Goal: Task Accomplishment & Management: Manage account settings

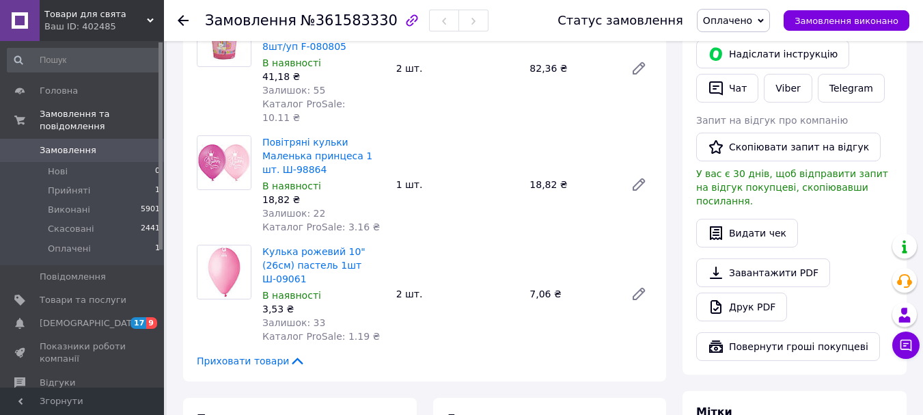
scroll to position [683, 0]
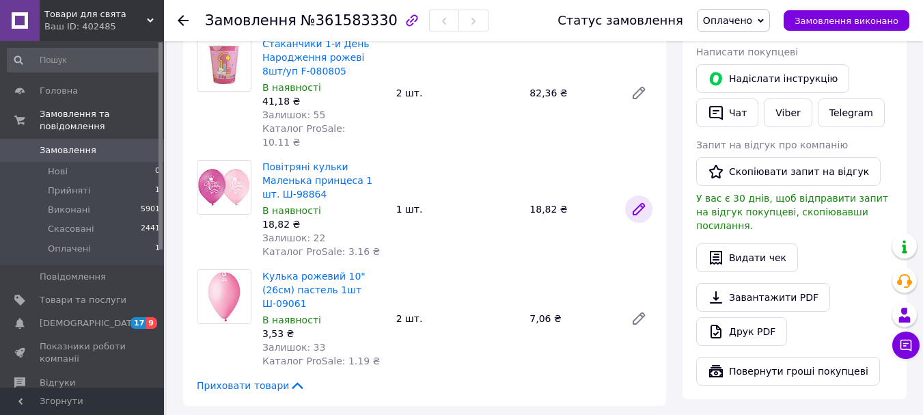
click at [636, 204] on icon at bounding box center [638, 209] width 11 height 11
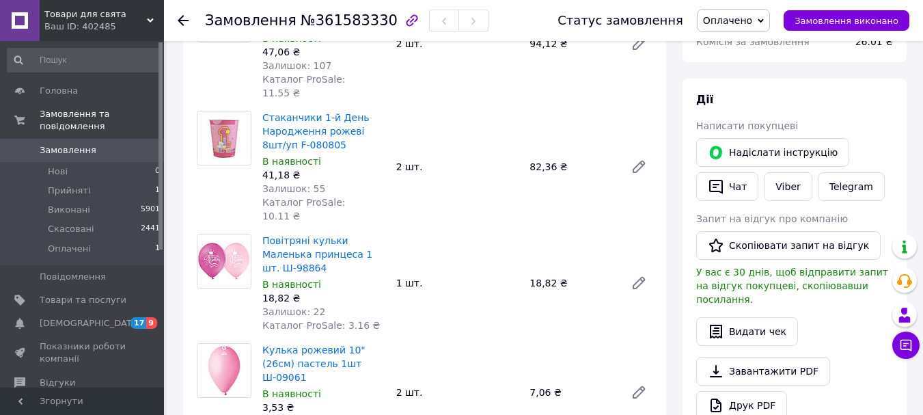
scroll to position [615, 0]
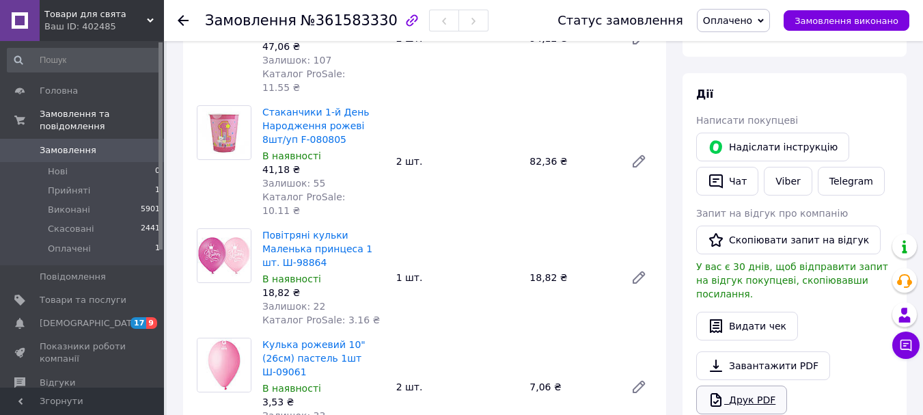
click at [752, 385] on link "Друк PDF" at bounding box center [741, 399] width 91 height 29
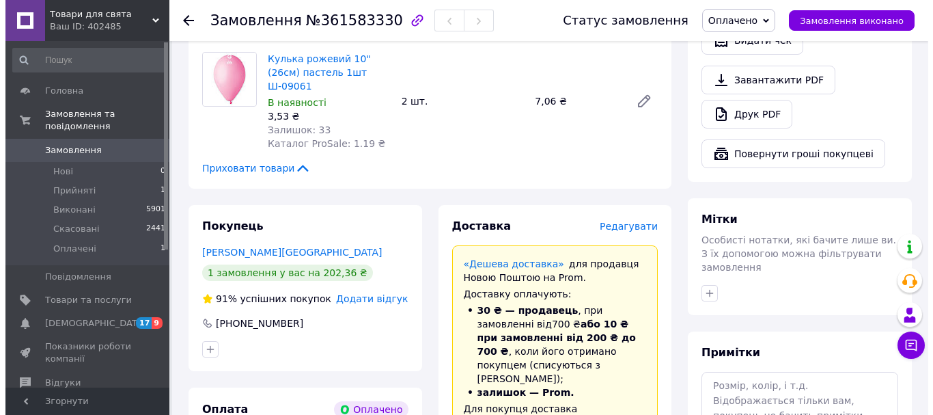
scroll to position [888, 0]
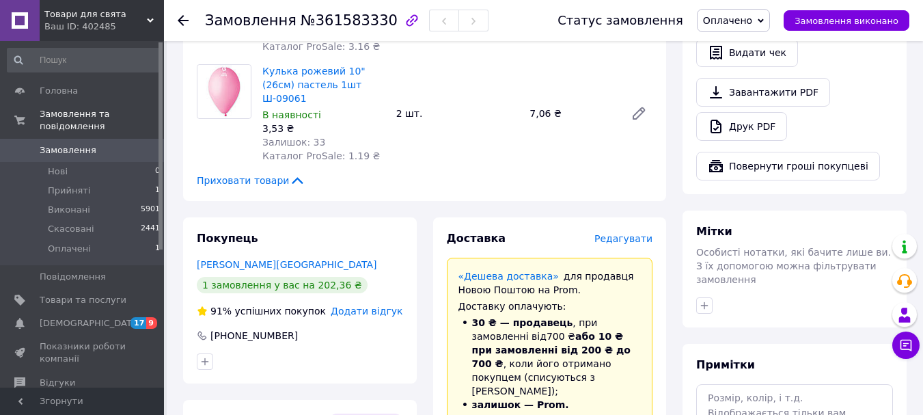
click at [631, 233] on span "Редагувати" at bounding box center [623, 238] width 58 height 11
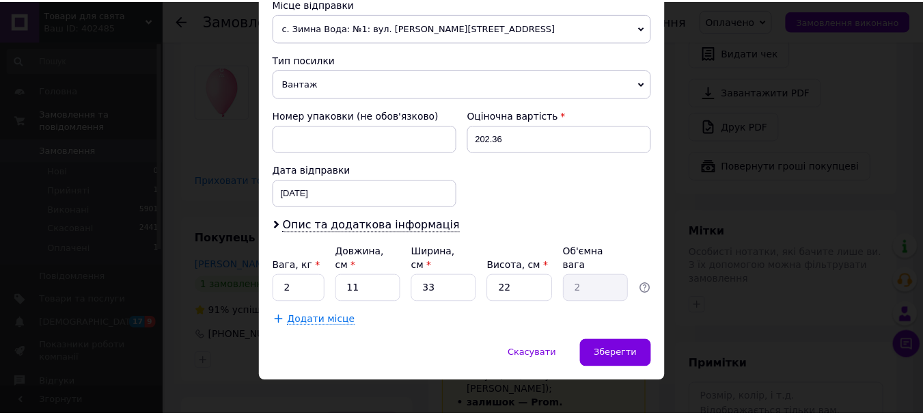
scroll to position [493, 0]
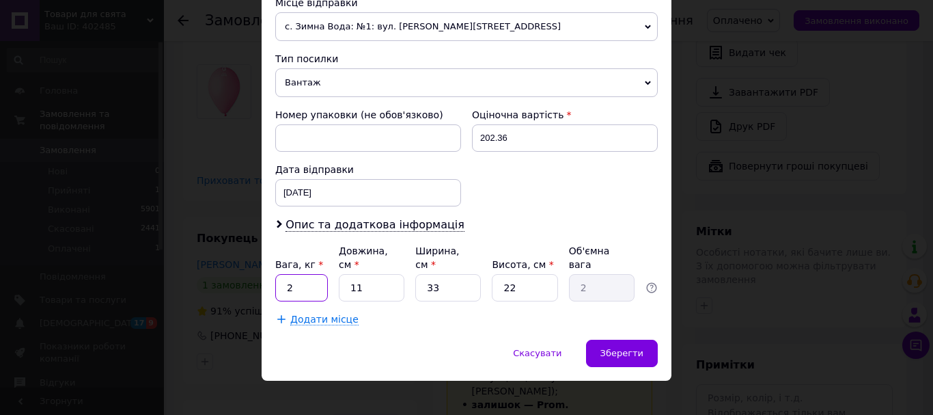
click at [307, 274] on input "2" at bounding box center [301, 287] width 53 height 27
type input "1"
click at [354, 275] on input "11" at bounding box center [372, 287] width 66 height 27
type input "1"
type input "0.18"
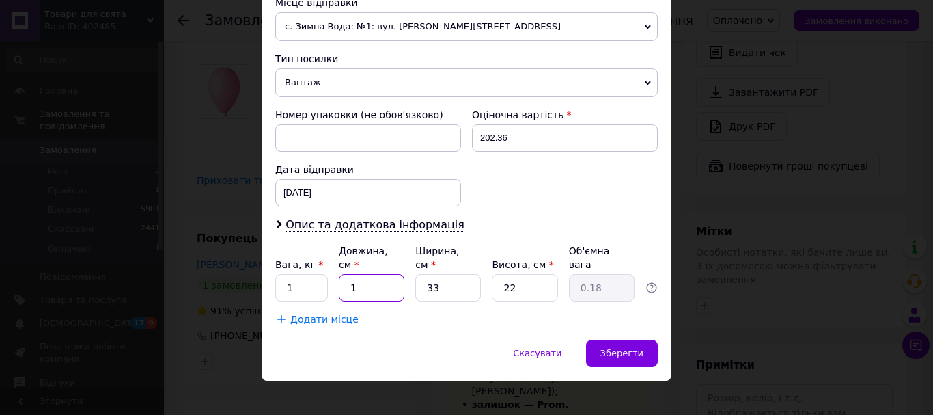
type input "21"
type input "3.81"
type input "21"
click at [445, 274] on input "33" at bounding box center [448, 287] width 66 height 27
type input "3"
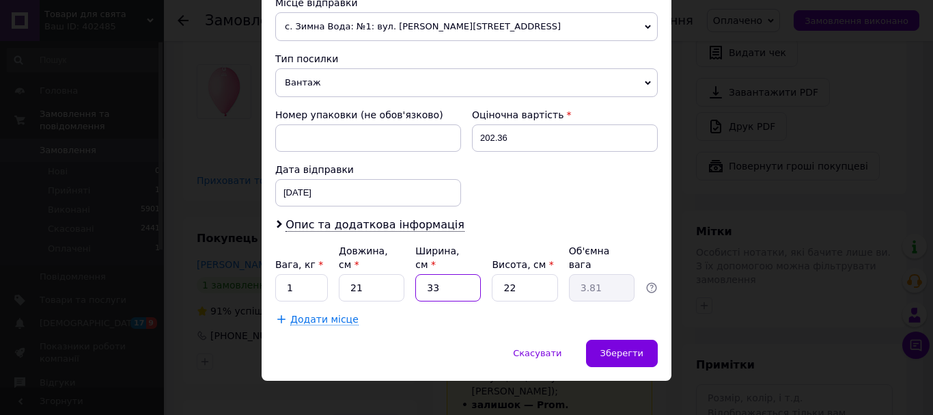
type input "0.35"
type input "1"
type input "0.12"
type input "18"
type input "2.08"
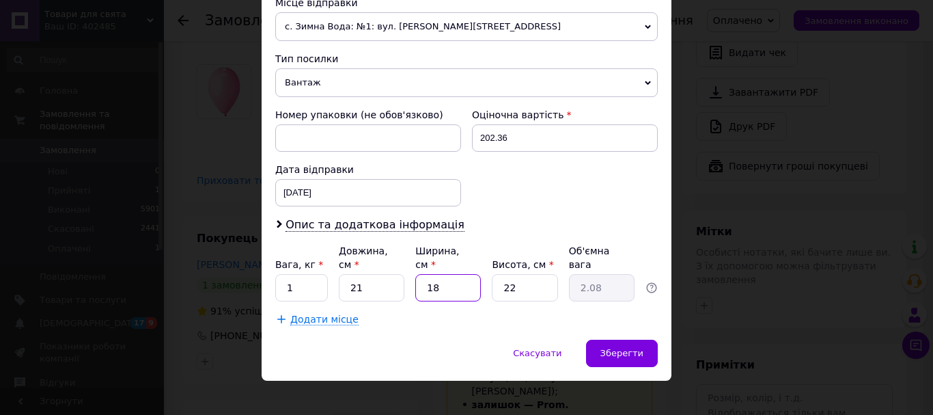
type input "18"
click at [520, 274] on input "22" at bounding box center [525, 287] width 66 height 27
type input "2"
type input "0.19"
type input "1"
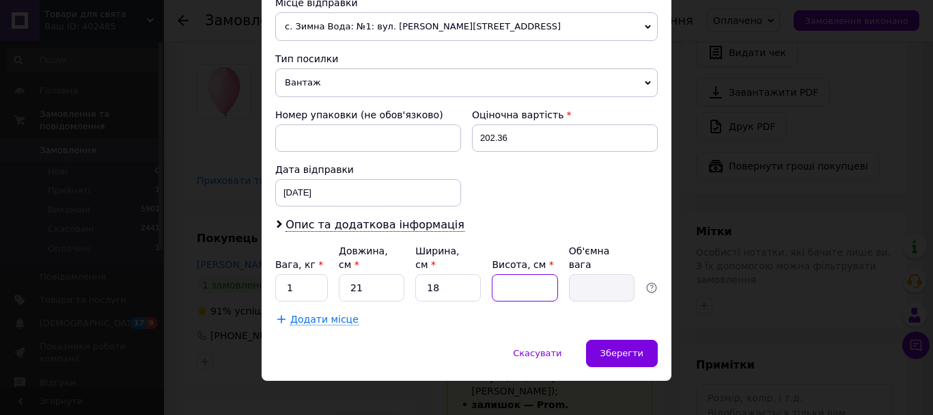
type input "0.1"
type input "14"
type input "1.32"
type input "14"
click at [443, 274] on input "18" at bounding box center [448, 287] width 66 height 27
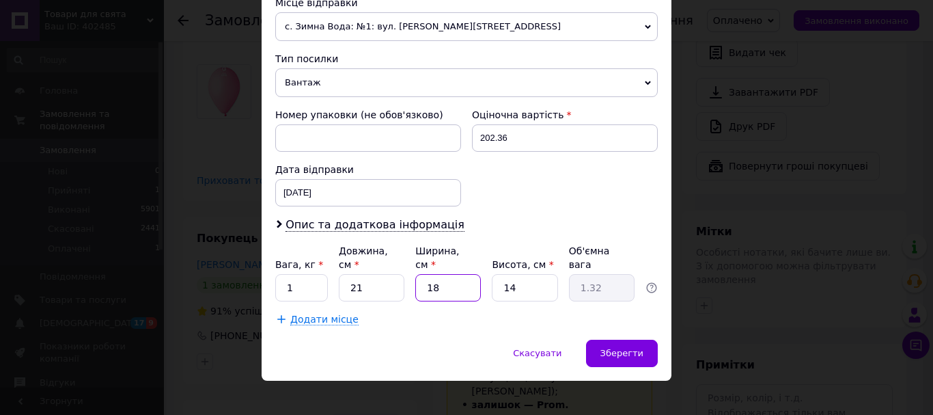
type input "1"
type input "0.1"
type input "14"
type input "1.03"
type input "14"
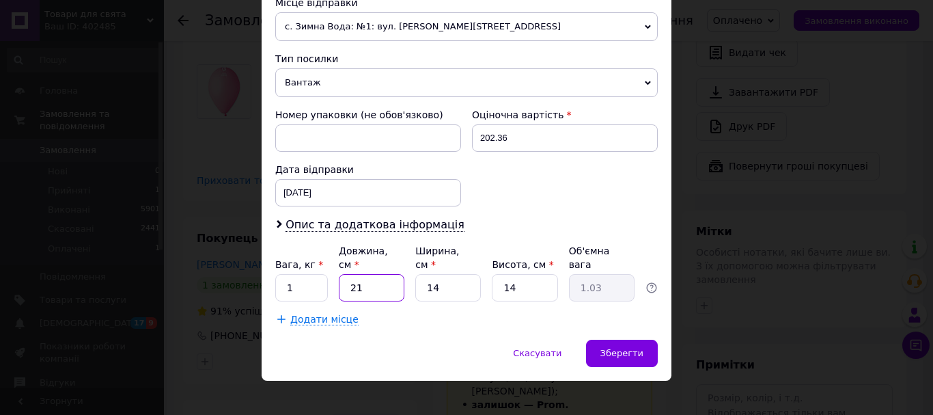
click at [377, 281] on input "21" at bounding box center [372, 287] width 66 height 27
type input "2"
type input "0.1"
type input "20"
type input "0.98"
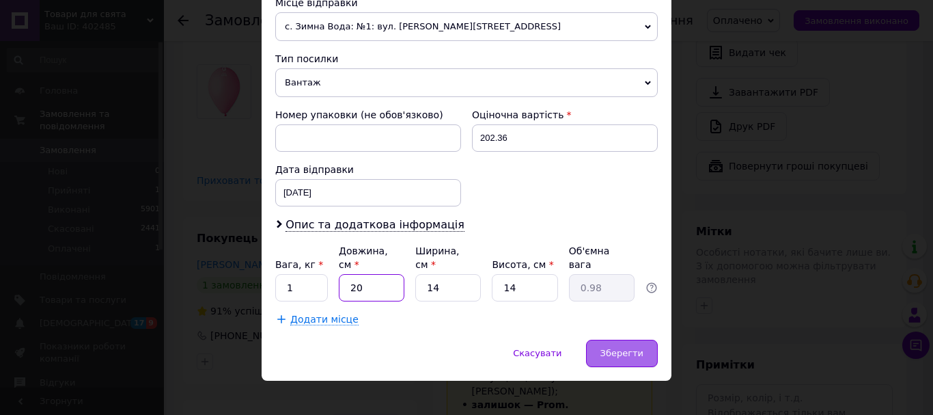
type input "20"
click at [621, 348] on span "Зберегти" at bounding box center [622, 353] width 43 height 10
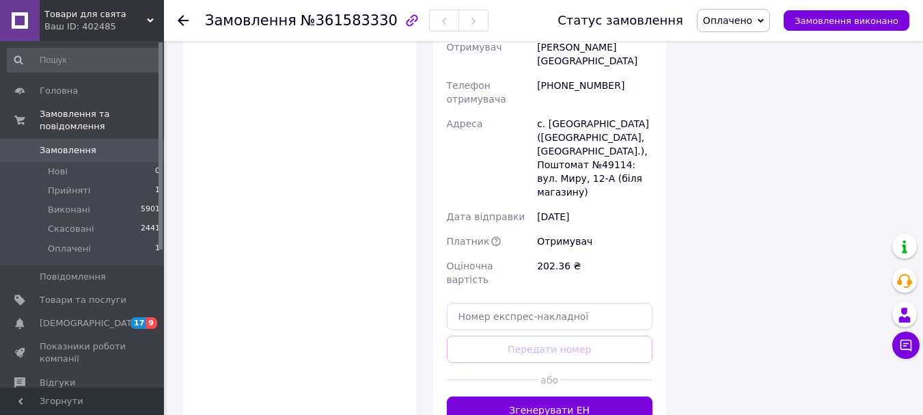
scroll to position [1366, 0]
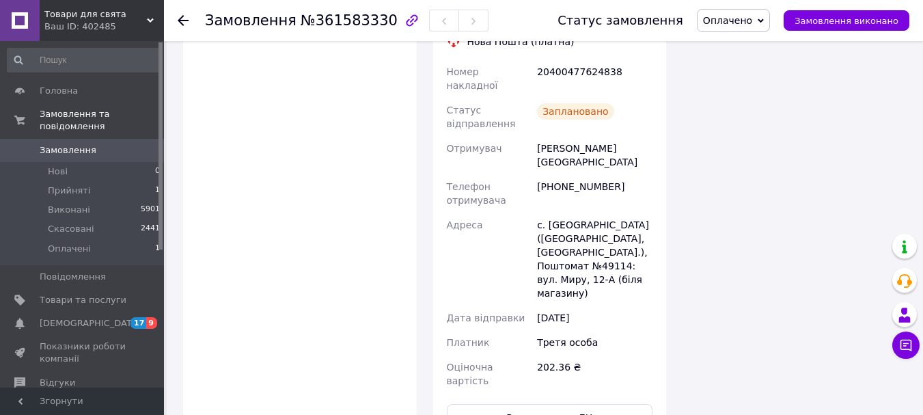
click at [741, 21] on span "Оплачено" at bounding box center [727, 20] width 49 height 11
click at [745, 70] on li "Виконано" at bounding box center [734, 68] width 72 height 20
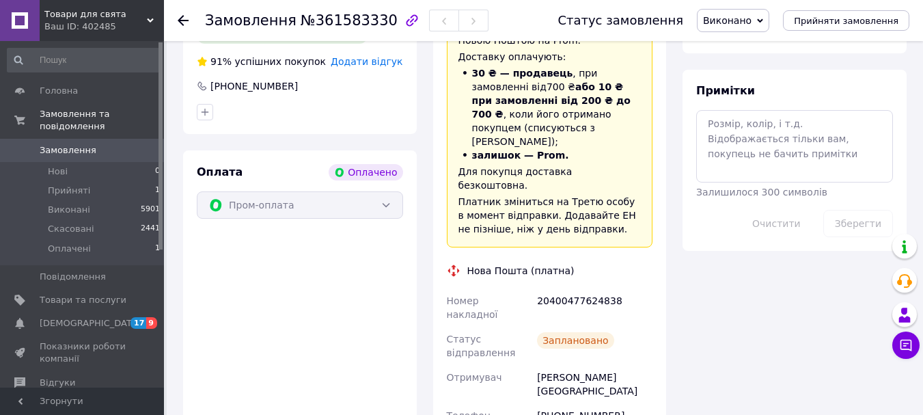
scroll to position [1161, 0]
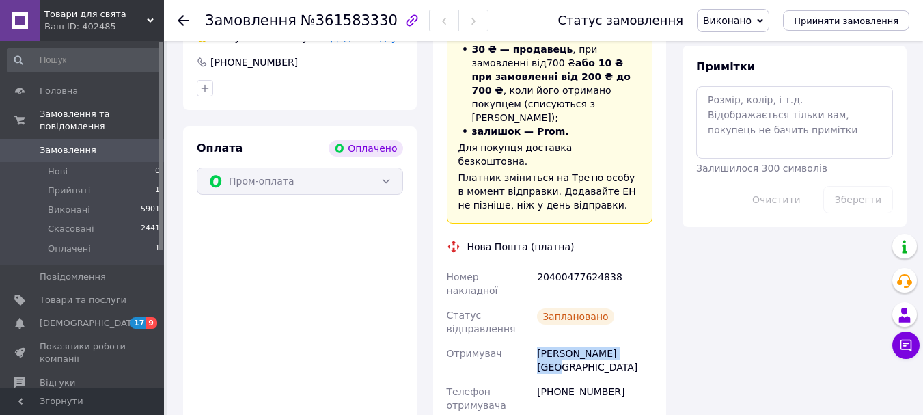
drag, startPoint x: 540, startPoint y: 242, endPoint x: 630, endPoint y: 251, distance: 90.6
click at [630, 341] on div "[PERSON_NAME][GEOGRAPHIC_DATA]" at bounding box center [594, 360] width 121 height 38
copy div "[PERSON_NAME][GEOGRAPHIC_DATA]"
drag, startPoint x: 554, startPoint y: 268, endPoint x: 611, endPoint y: 269, distance: 56.7
click at [611, 379] on div "[PHONE_NUMBER]" at bounding box center [594, 398] width 121 height 38
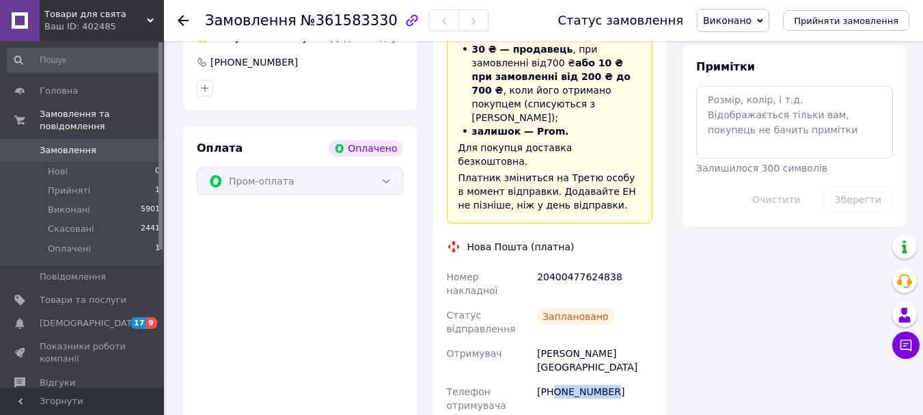
copy div "0951900749"
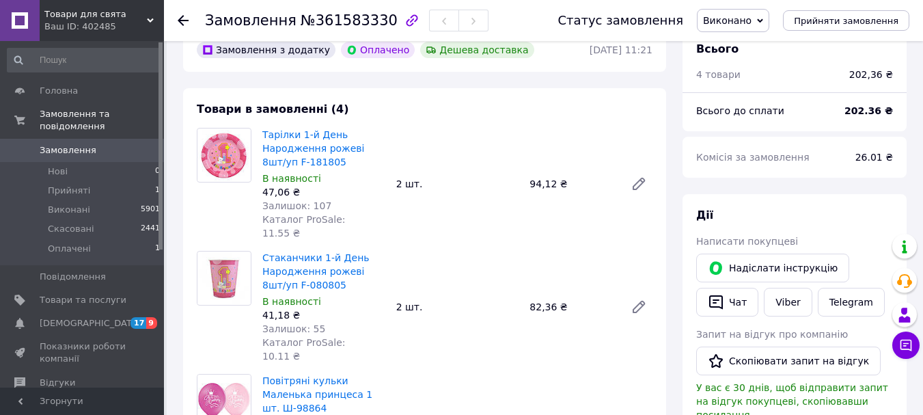
scroll to position [410, 0]
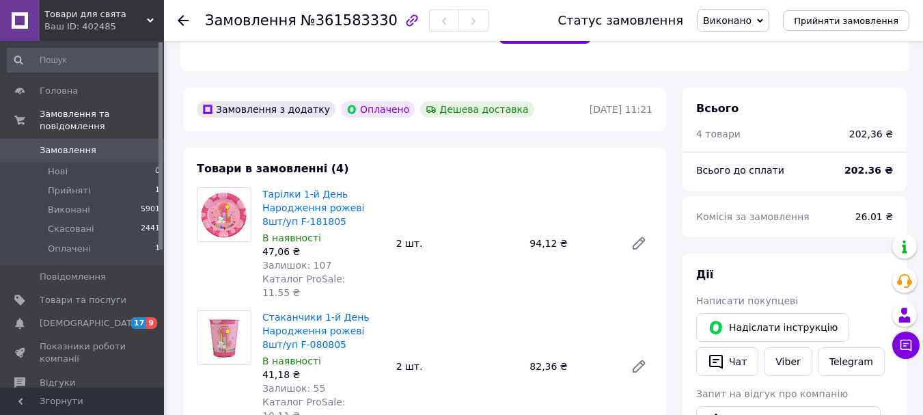
drag, startPoint x: 184, startPoint y: 16, endPoint x: 417, endPoint y: 29, distance: 234.0
click at [184, 16] on icon at bounding box center [183, 20] width 11 height 11
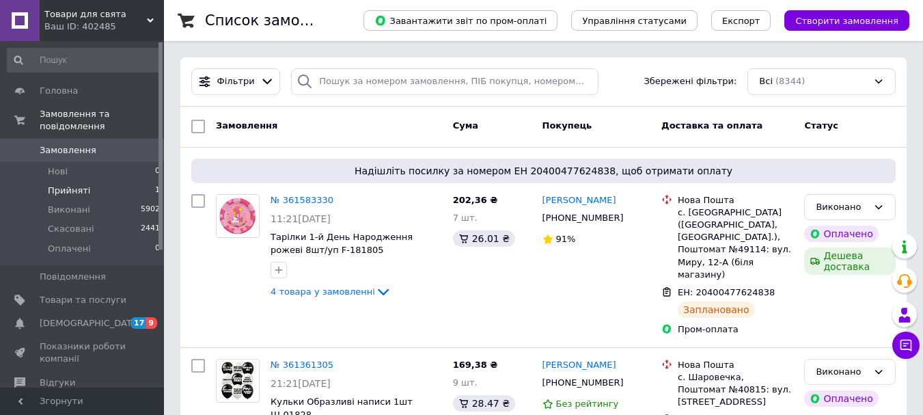
click at [81, 184] on span "Прийняті" at bounding box center [69, 190] width 42 height 12
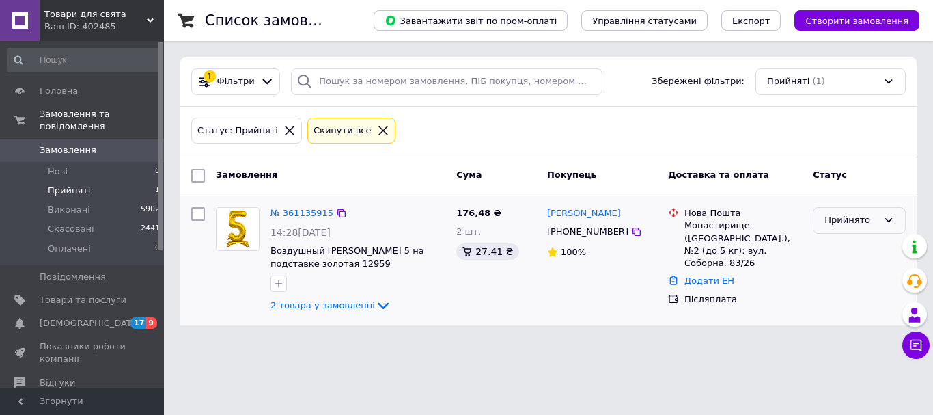
click at [816, 221] on div "Прийнято" at bounding box center [859, 220] width 93 height 27
click at [840, 273] on li "Скасовано" at bounding box center [860, 273] width 92 height 25
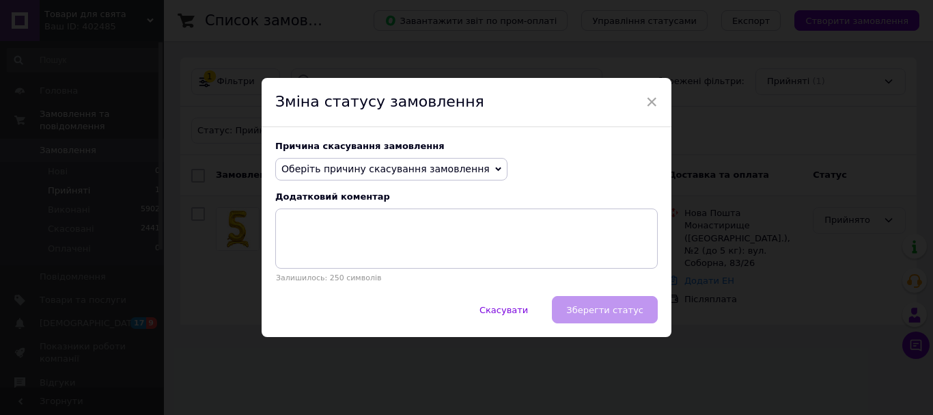
click at [448, 176] on span "Оберіть причину скасування замовлення" at bounding box center [391, 169] width 232 height 23
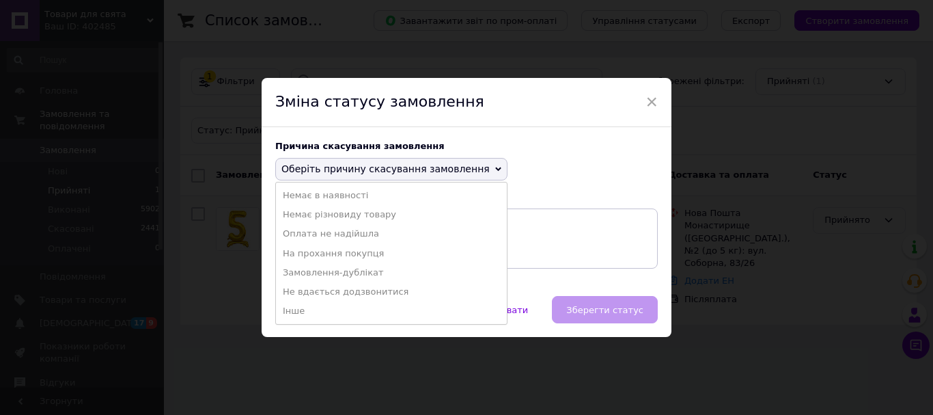
click at [359, 238] on li "Оплата не надійшла" at bounding box center [391, 233] width 231 height 19
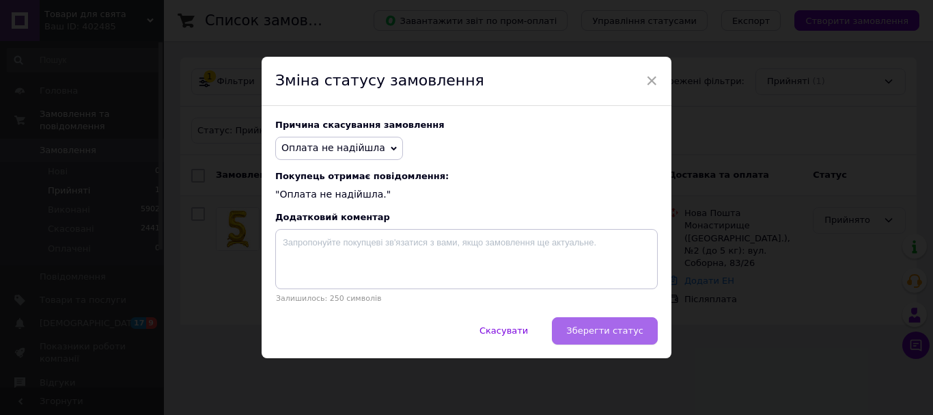
click at [598, 339] on button "Зберегти статус" at bounding box center [605, 330] width 106 height 27
